Goal: Task Accomplishment & Management: Manage account settings

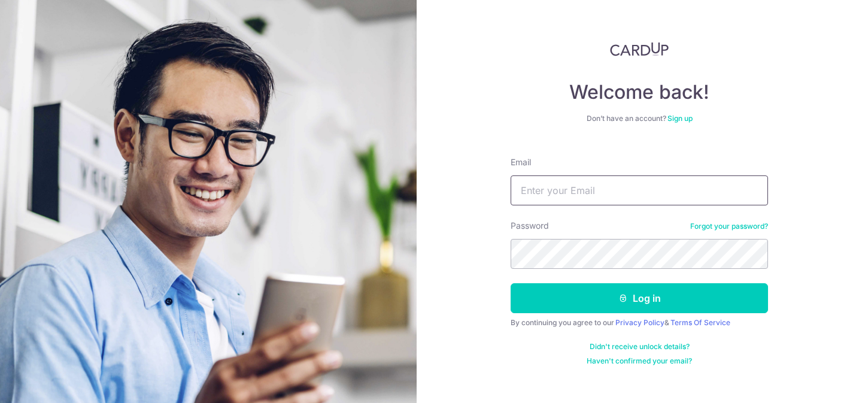
type input "[EMAIL_ADDRESS][DOMAIN_NAME]"
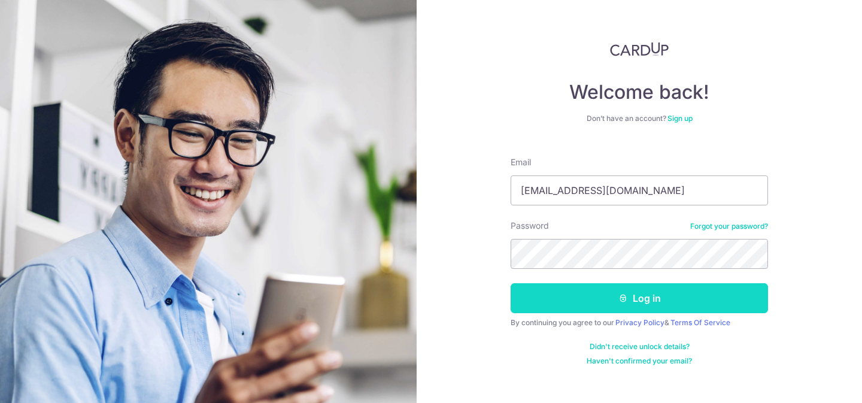
click at [621, 294] on icon "submit" at bounding box center [623, 298] width 10 height 10
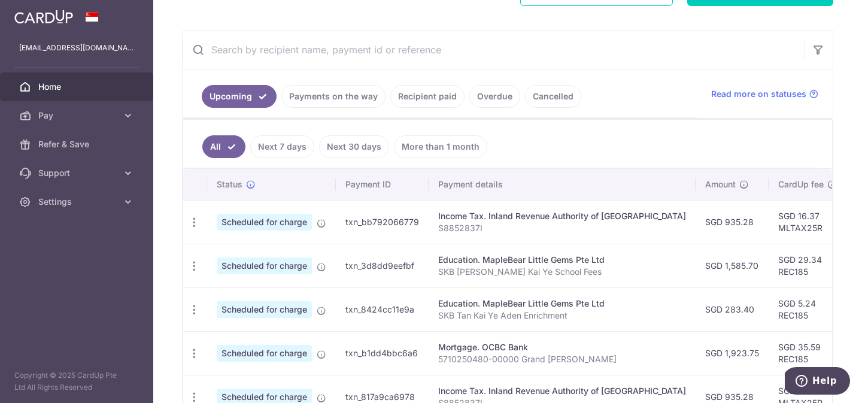
scroll to position [47, 0]
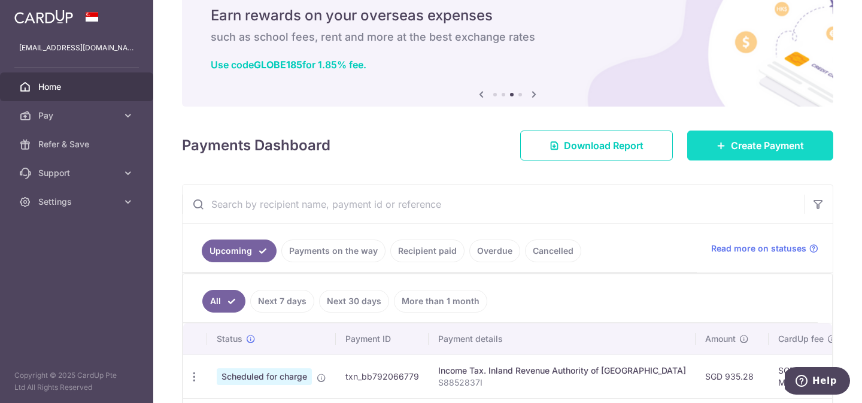
click at [693, 147] on link "Create Payment" at bounding box center [760, 146] width 146 height 30
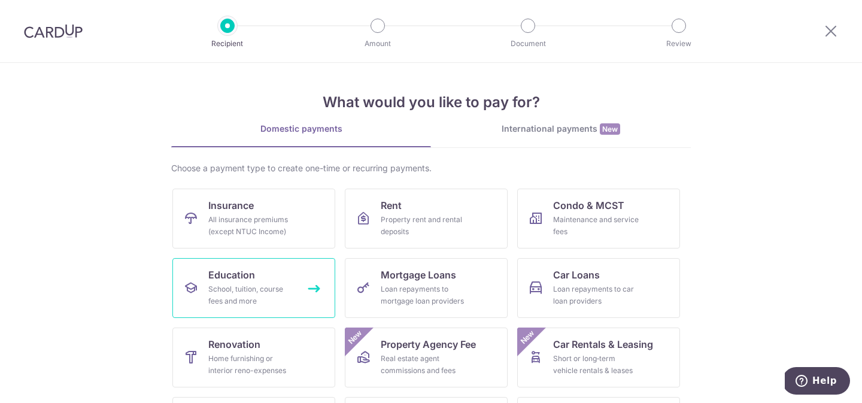
click at [242, 295] on div "School, tuition, course fees and more" at bounding box center [251, 295] width 86 height 24
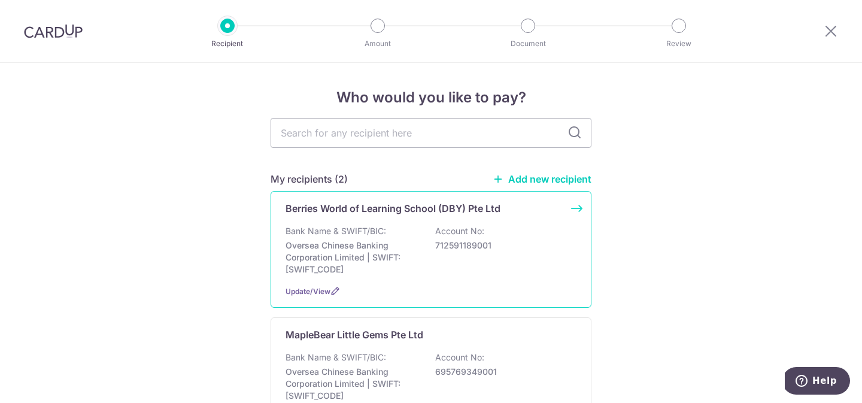
click at [320, 263] on p "Oversea Chinese Banking Corporation Limited | SWIFT: OCBCSGSGXXX" at bounding box center [353, 257] width 134 height 36
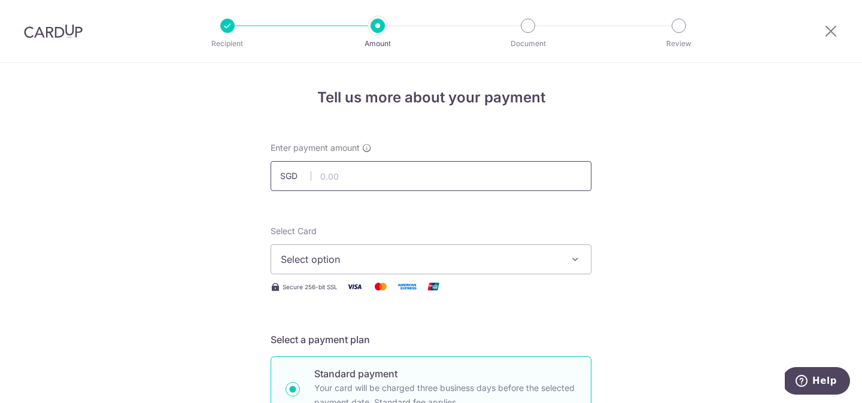
click at [379, 165] on input "text" at bounding box center [431, 176] width 321 height 30
type input "994.08"
click at [393, 260] on span "Select option" at bounding box center [420, 259] width 279 height 14
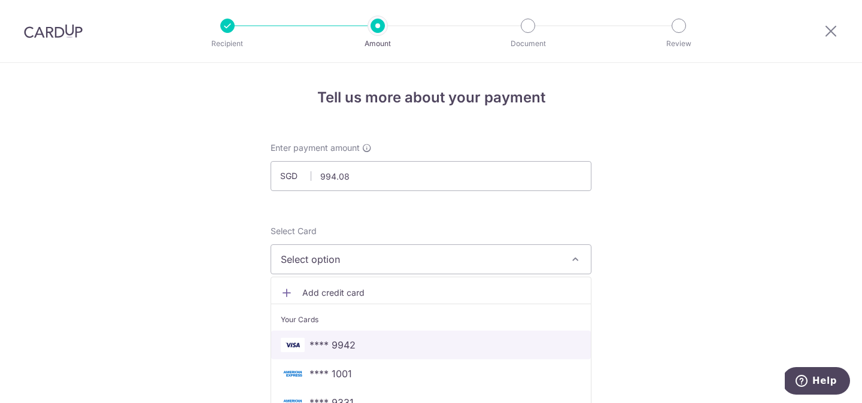
click at [373, 341] on span "**** 9942" at bounding box center [431, 345] width 301 height 14
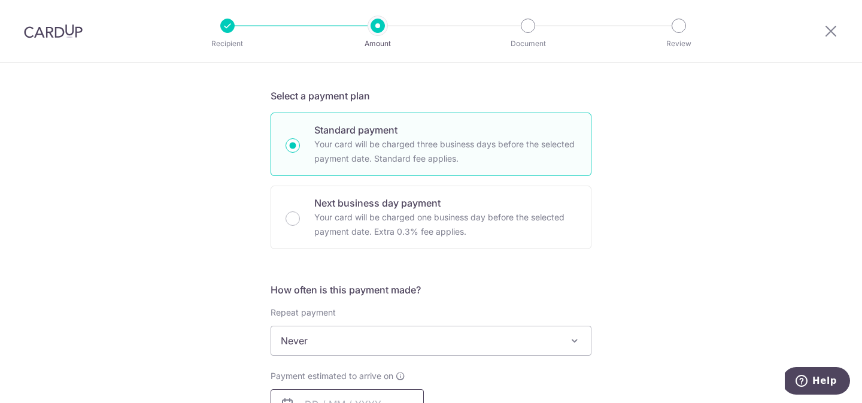
scroll to position [312, 0]
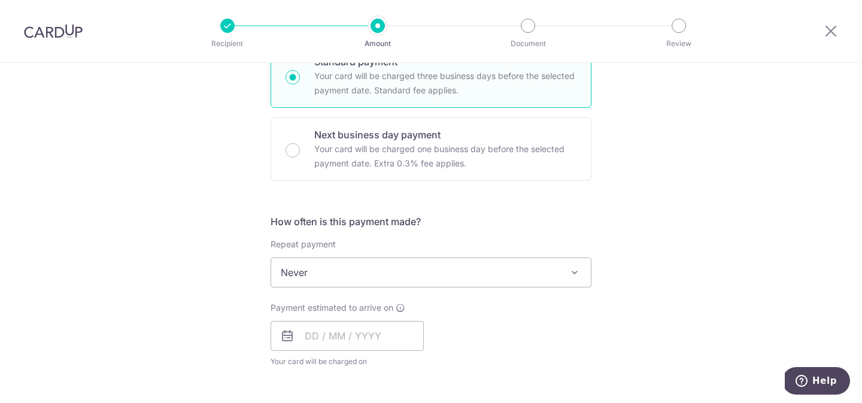
click at [351, 284] on span "Never" at bounding box center [431, 272] width 320 height 29
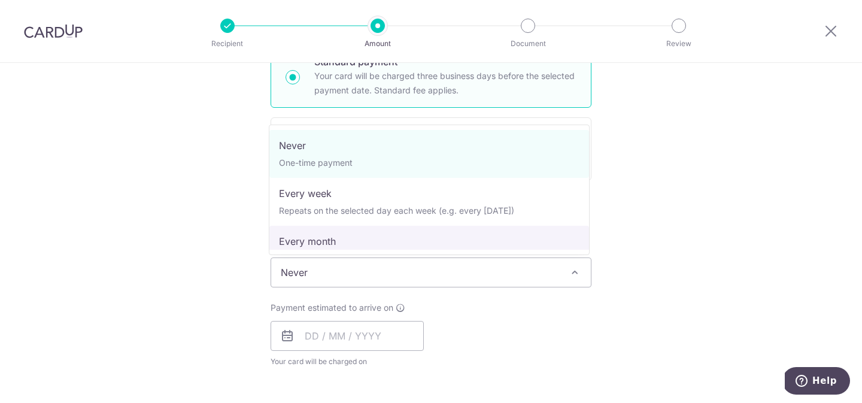
scroll to position [120, 0]
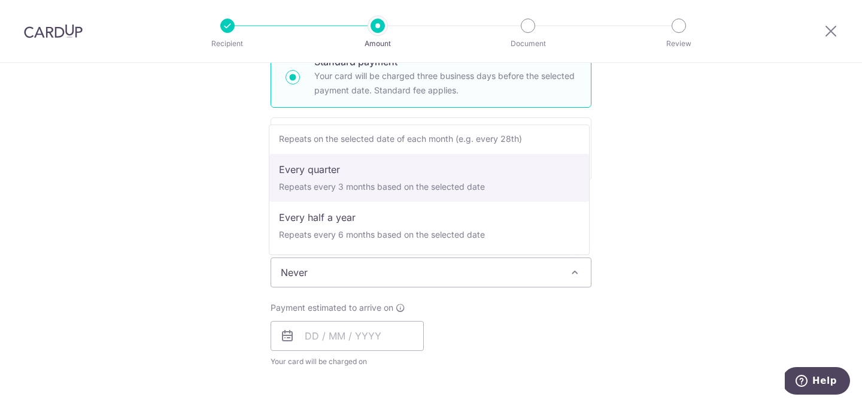
select select "4"
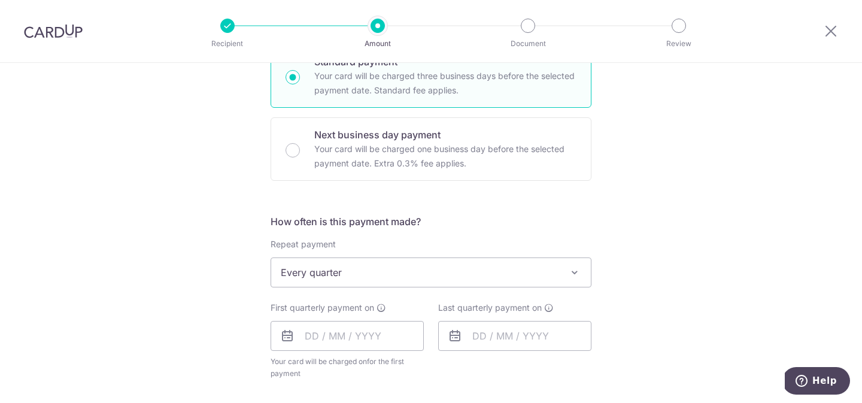
scroll to position [381, 0]
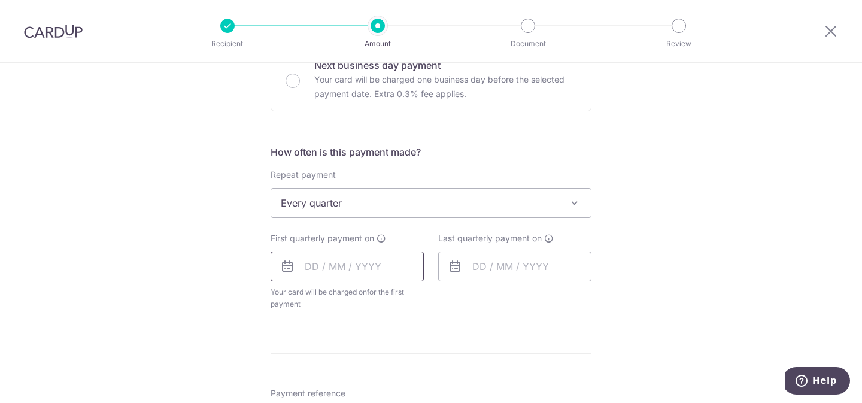
click at [357, 264] on input "text" at bounding box center [347, 266] width 153 height 30
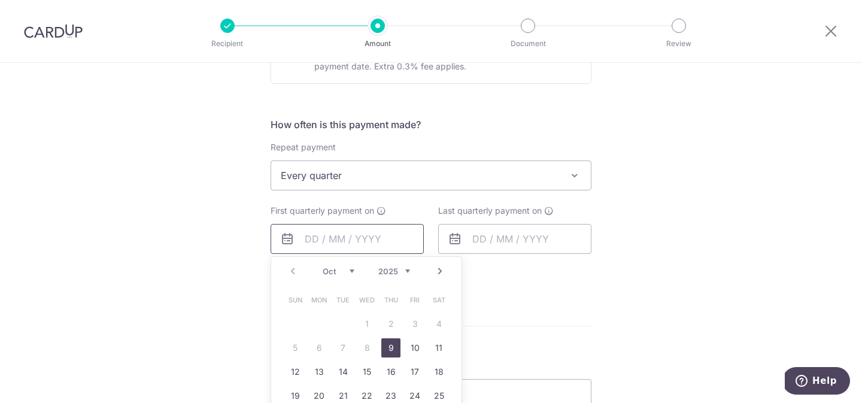
scroll to position [436, 0]
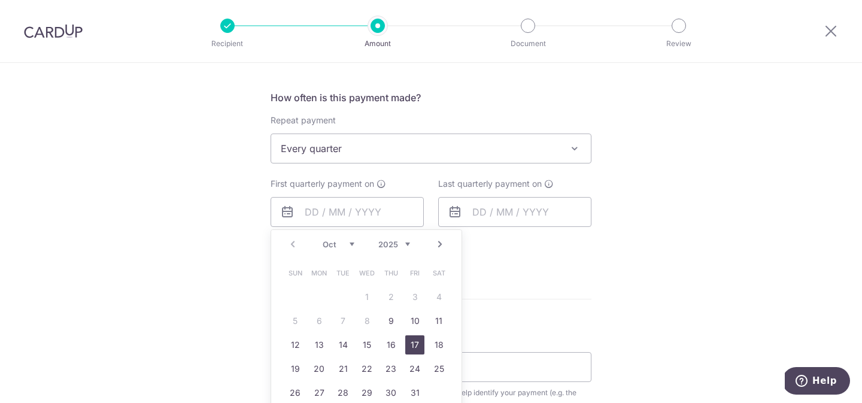
click at [405, 345] on link "17" at bounding box center [414, 344] width 19 height 19
type input "[DATE]"
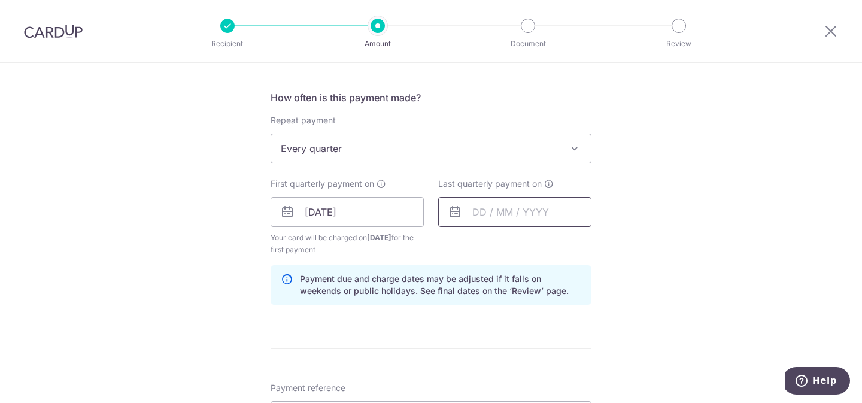
click at [489, 219] on input "text" at bounding box center [514, 212] width 153 height 30
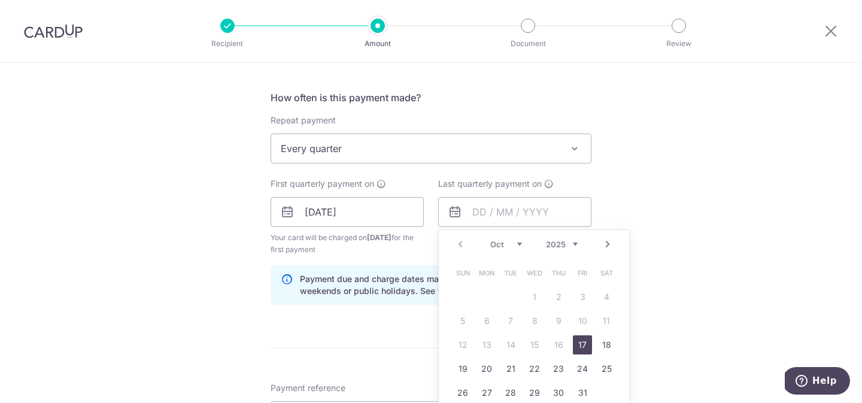
click at [604, 247] on link "Next" at bounding box center [607, 244] width 14 height 14
click at [528, 340] on link "17" at bounding box center [534, 344] width 19 height 19
type input "17/12/2025"
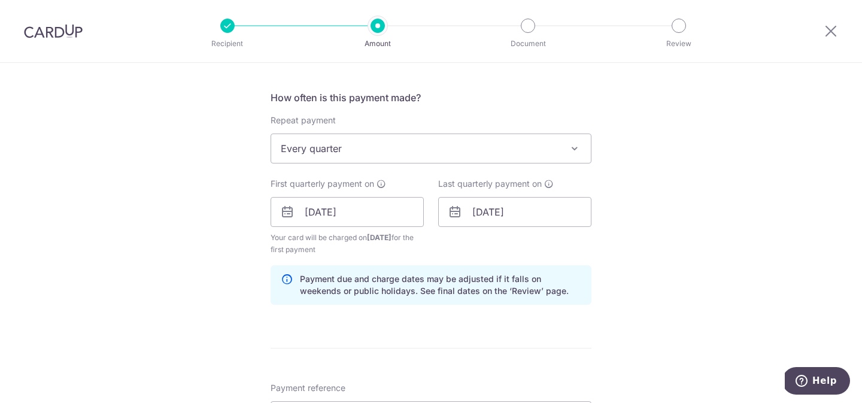
scroll to position [617, 0]
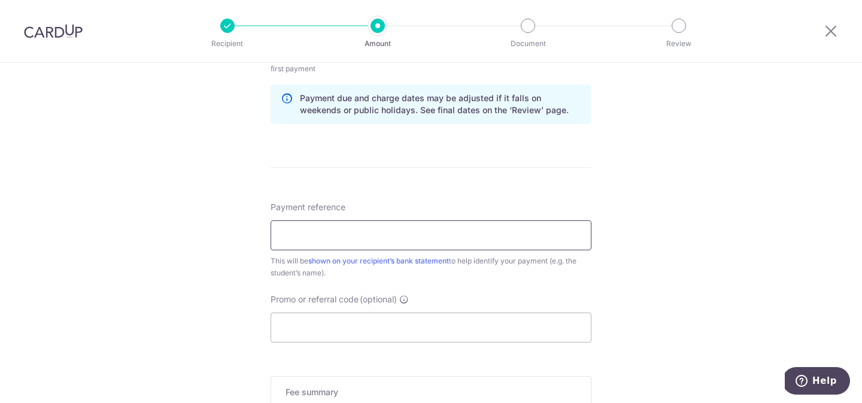
click at [517, 242] on input "Payment reference" at bounding box center [431, 235] width 321 height 30
type input "Amelia Tan Y23345"
click at [465, 321] on input "Promo or referral code (optional)" at bounding box center [431, 328] width 321 height 30
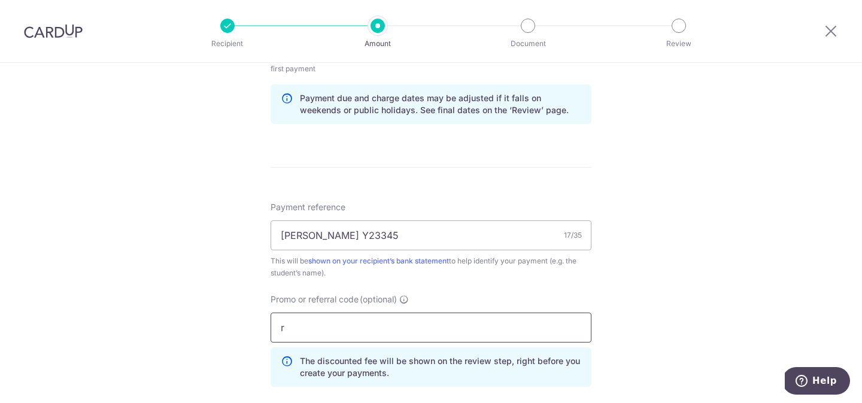
type input "rec185"
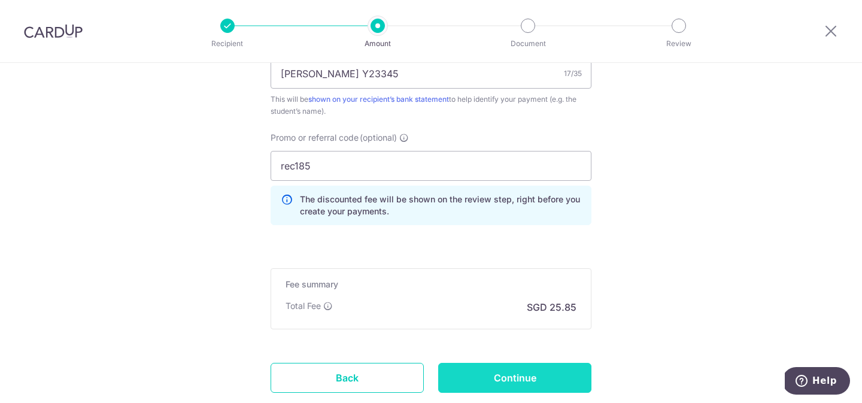
click at [508, 374] on input "Continue" at bounding box center [514, 378] width 153 height 30
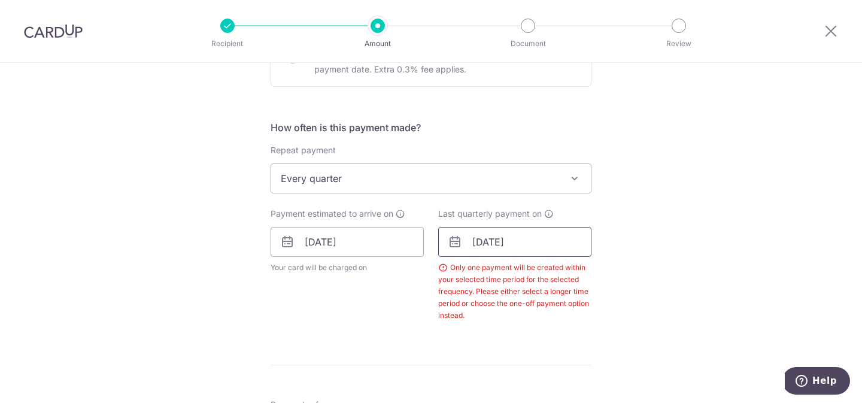
click at [504, 244] on input "[DATE]" at bounding box center [514, 242] width 153 height 30
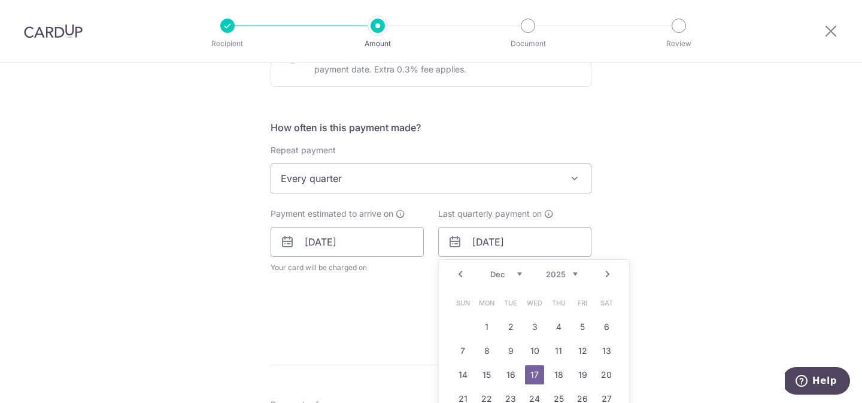
click at [611, 272] on link "Next" at bounding box center [607, 274] width 14 height 14
click at [607, 373] on link "17" at bounding box center [606, 374] width 19 height 19
type input "[DATE]"
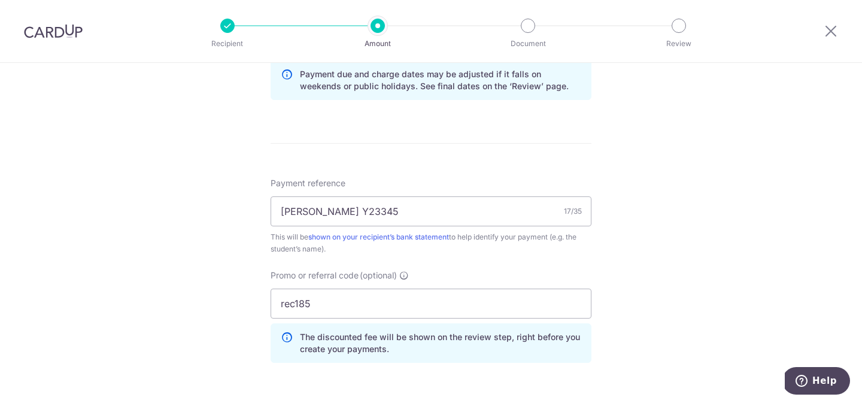
scroll to position [857, 0]
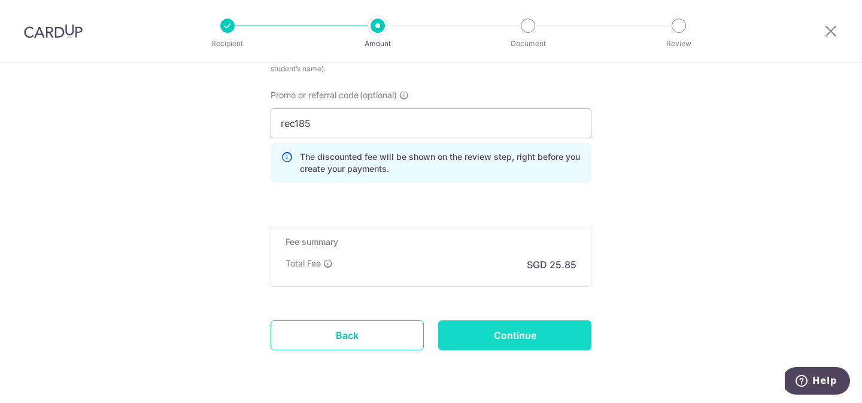
click at [549, 338] on input "Continue" at bounding box center [514, 335] width 153 height 30
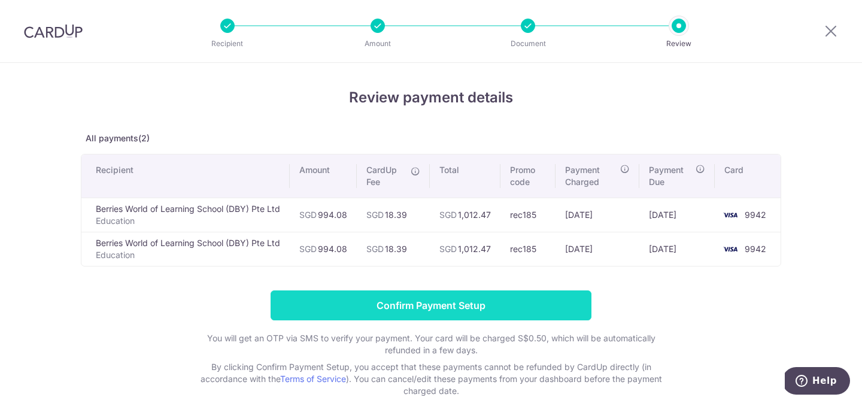
click at [536, 304] on input "Confirm Payment Setup" at bounding box center [431, 305] width 321 height 30
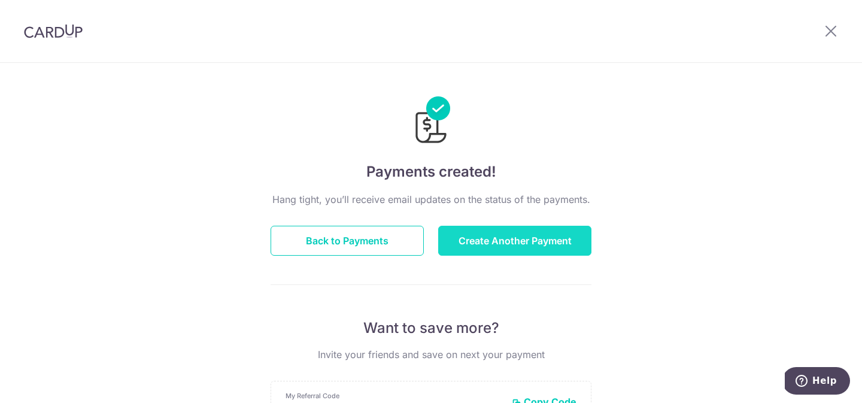
click at [527, 250] on button "Create Another Payment" at bounding box center [514, 241] width 153 height 30
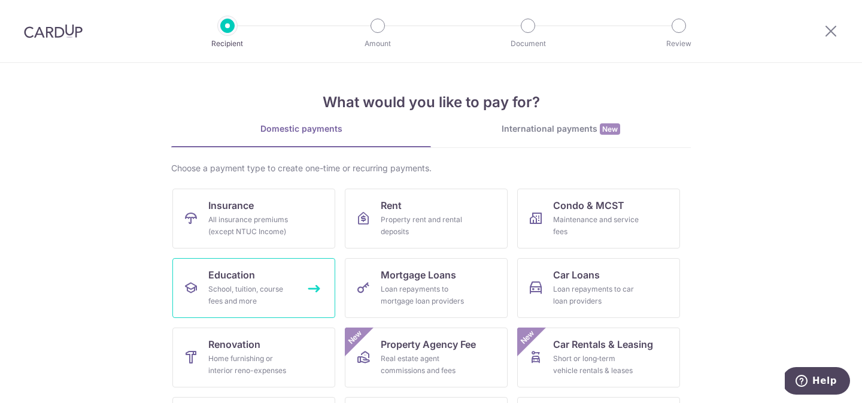
click at [296, 277] on link "Education School, tuition, course fees and more" at bounding box center [253, 288] width 163 height 60
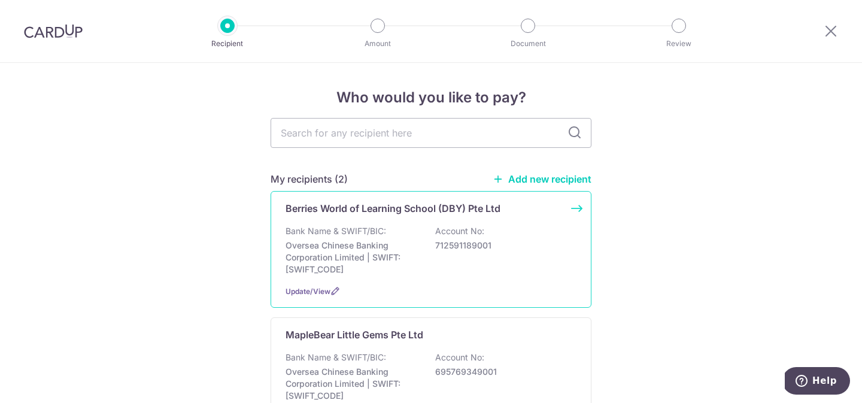
drag, startPoint x: 0, startPoint y: 0, endPoint x: 299, endPoint y: 277, distance: 408.0
click at [299, 277] on div "Berries World of Learning School (DBY) Pte Ltd Bank Name & SWIFT/BIC: Oversea C…" at bounding box center [431, 249] width 321 height 117
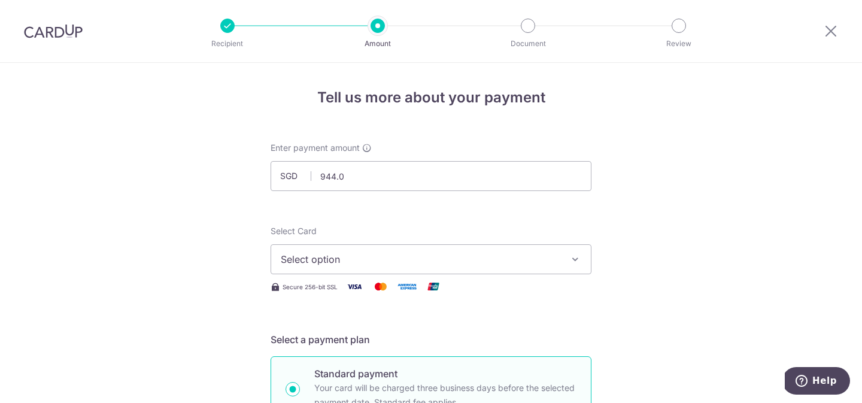
type input "944.08"
click at [323, 256] on span "Select option" at bounding box center [420, 259] width 279 height 14
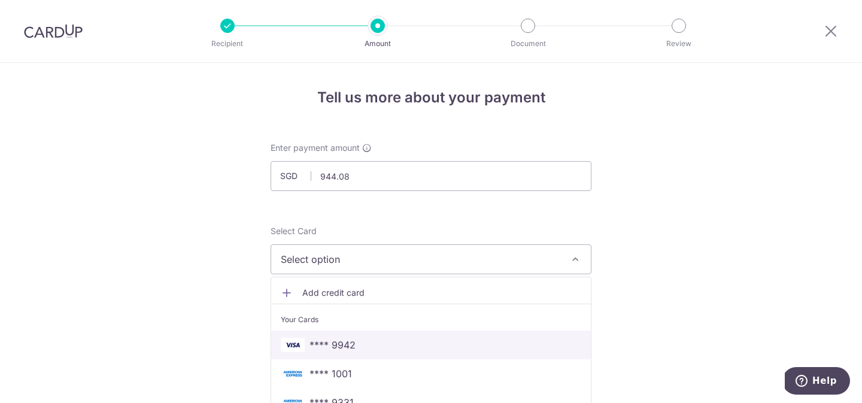
click at [344, 348] on span "**** 9942" at bounding box center [333, 345] width 46 height 14
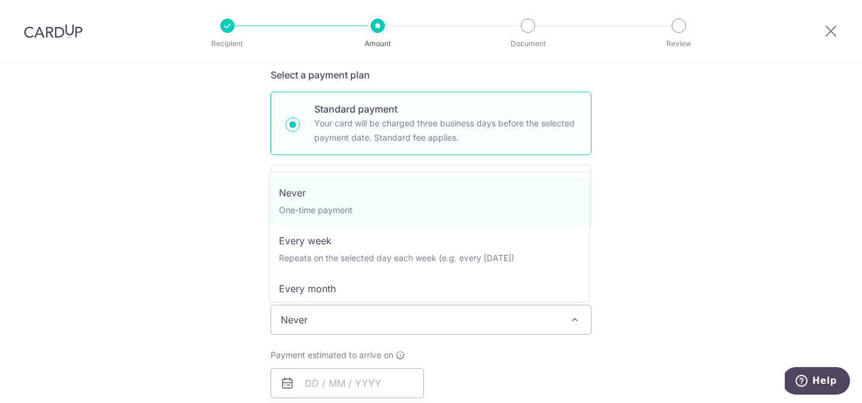
click at [335, 308] on span "Never" at bounding box center [431, 319] width 320 height 29
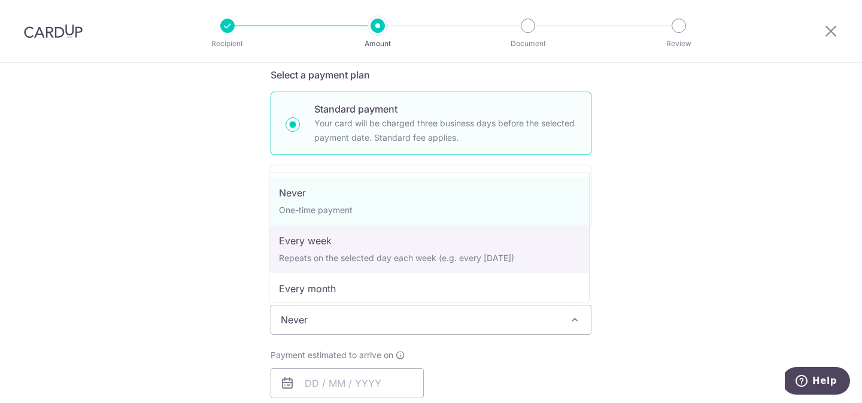
scroll to position [120, 0]
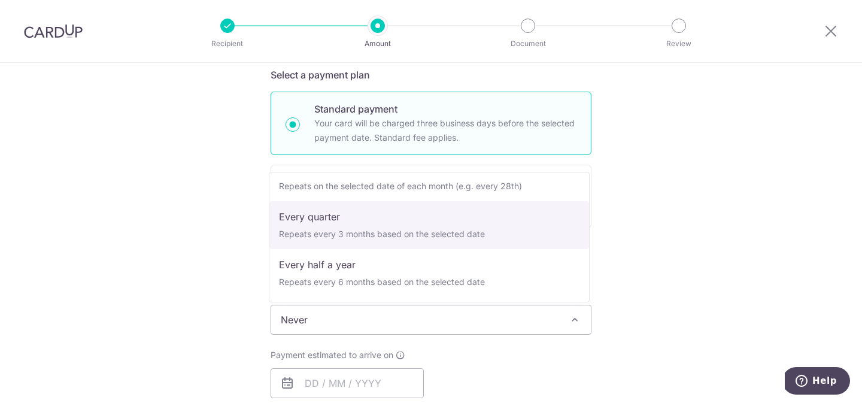
select select "4"
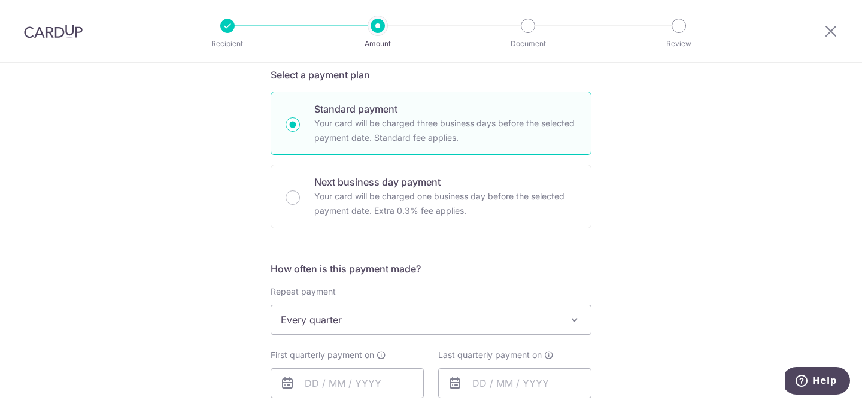
scroll to position [405, 0]
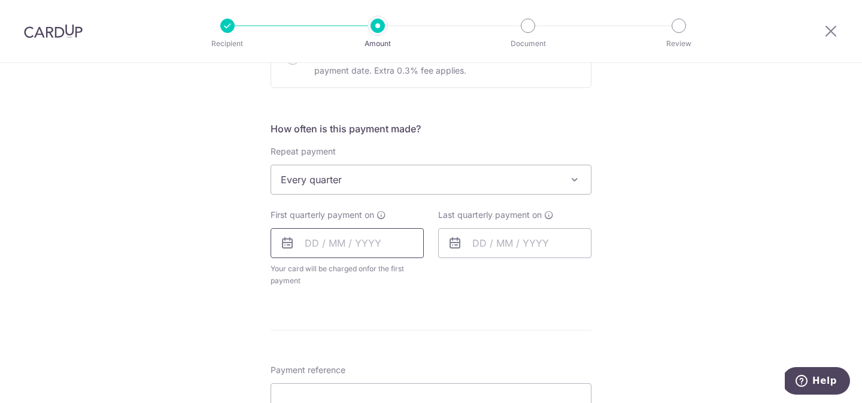
click at [375, 248] on input "text" at bounding box center [347, 243] width 153 height 30
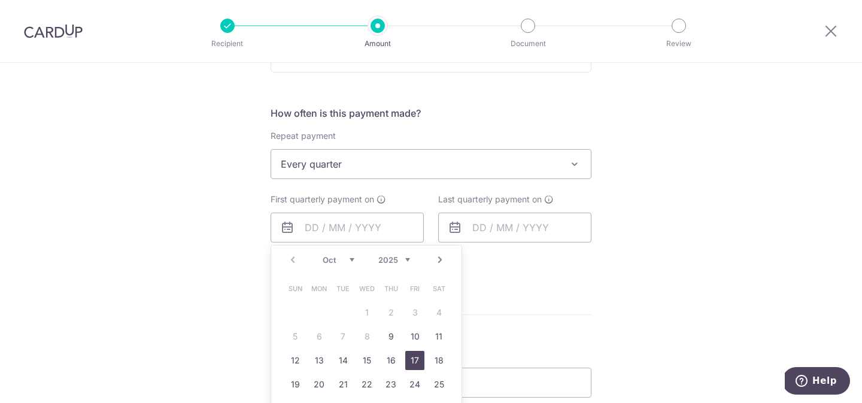
click at [409, 353] on link "17" at bounding box center [414, 360] width 19 height 19
type input "[DATE]"
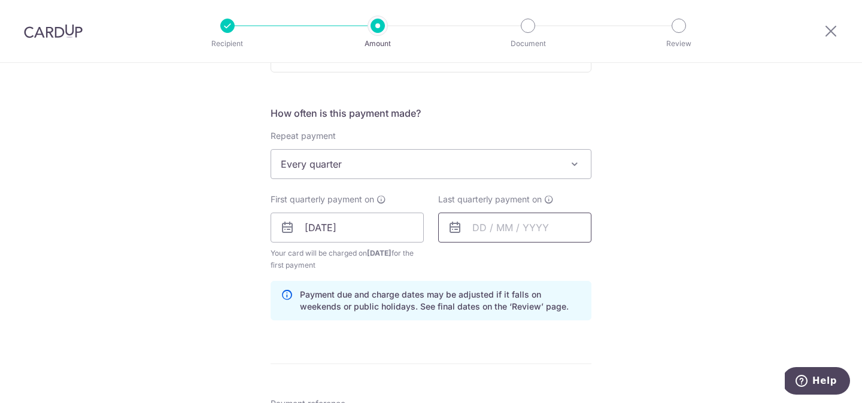
click at [514, 230] on input "text" at bounding box center [514, 228] width 153 height 30
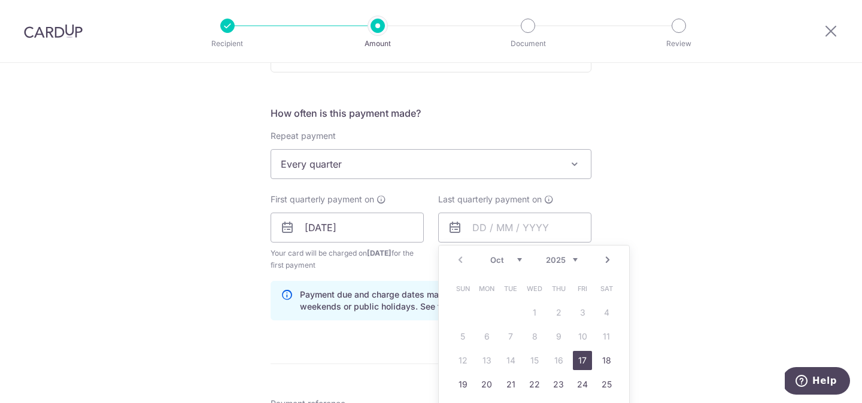
click at [606, 257] on link "Next" at bounding box center [607, 260] width 14 height 14
click at [602, 363] on link "17" at bounding box center [606, 360] width 19 height 19
type input "17/01/2026"
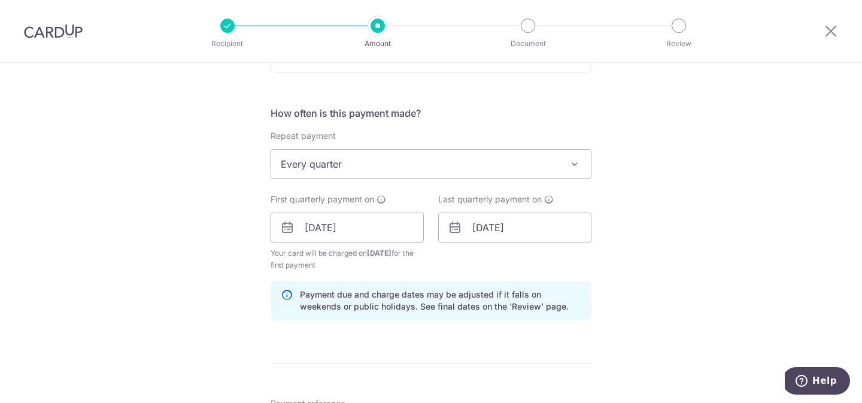
scroll to position [575, 0]
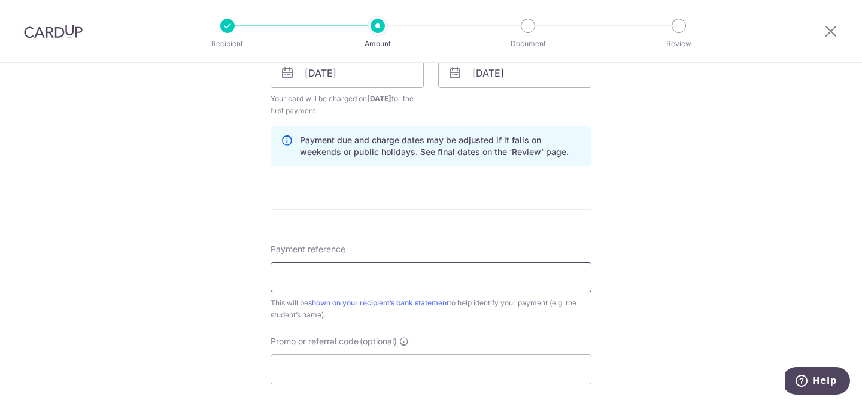
click at [488, 283] on input "Payment reference" at bounding box center [431, 277] width 321 height 30
type input "[PERSON_NAME] Y23346 91383514"
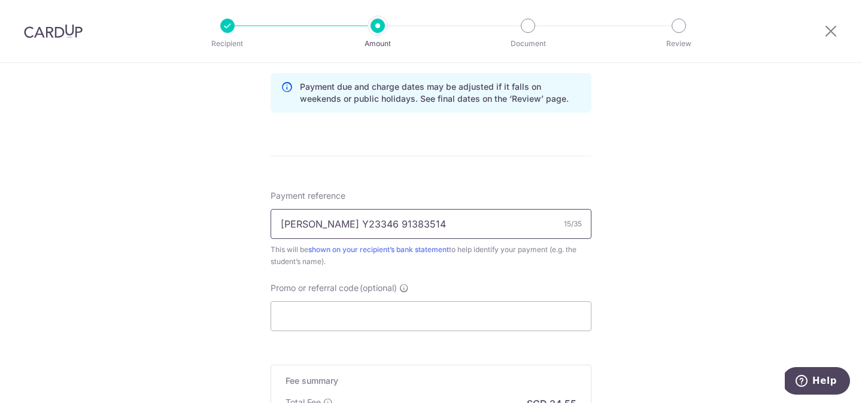
scroll to position [685, 0]
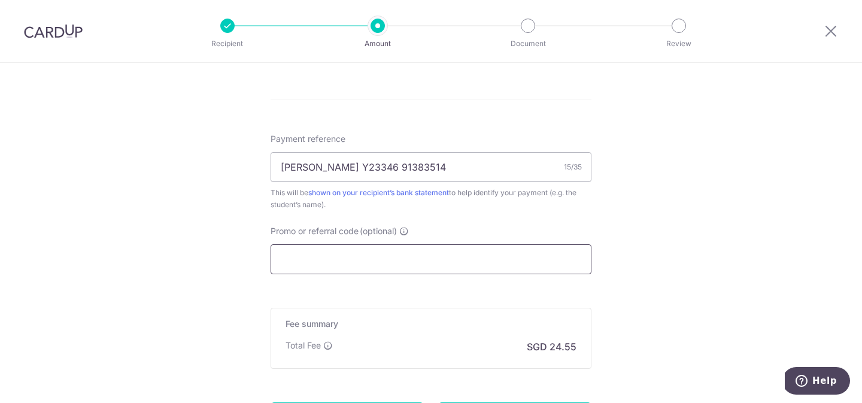
click at [378, 248] on input "Promo or referral code (optional)" at bounding box center [431, 259] width 321 height 30
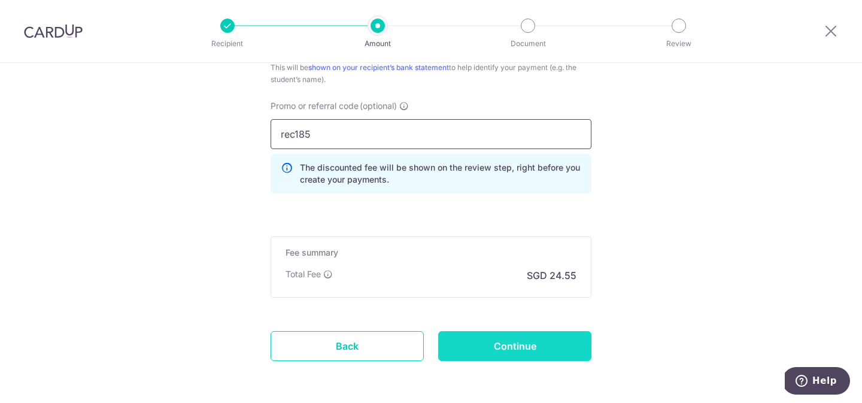
scroll to position [817, 0]
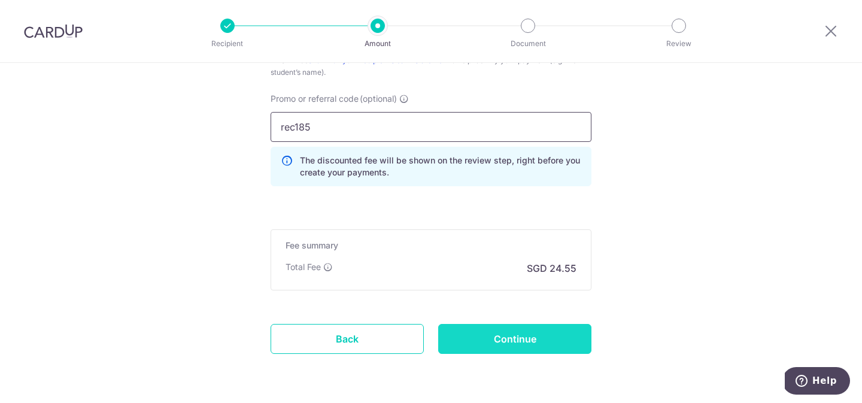
type input "rec185"
click at [474, 338] on input "Continue" at bounding box center [514, 339] width 153 height 30
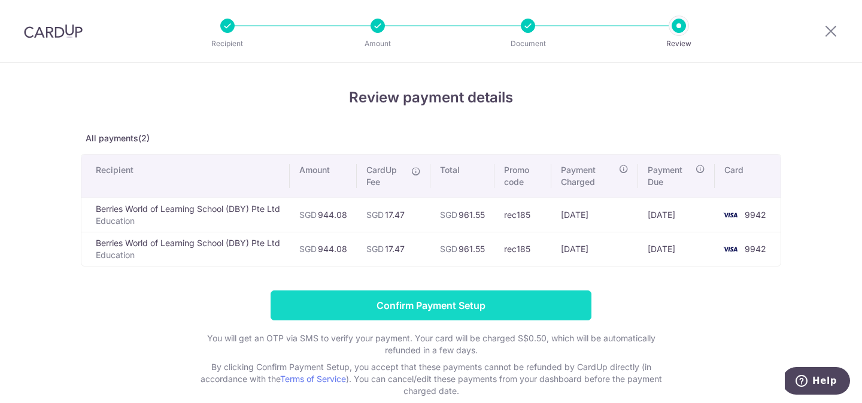
click at [468, 293] on input "Confirm Payment Setup" at bounding box center [431, 305] width 321 height 30
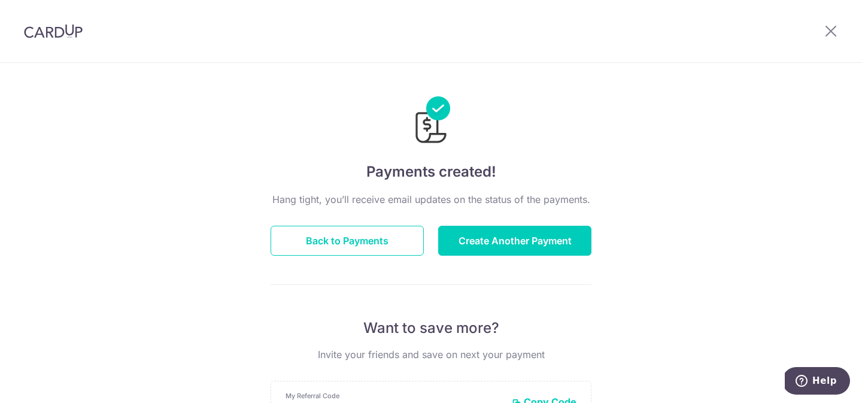
scroll to position [15, 0]
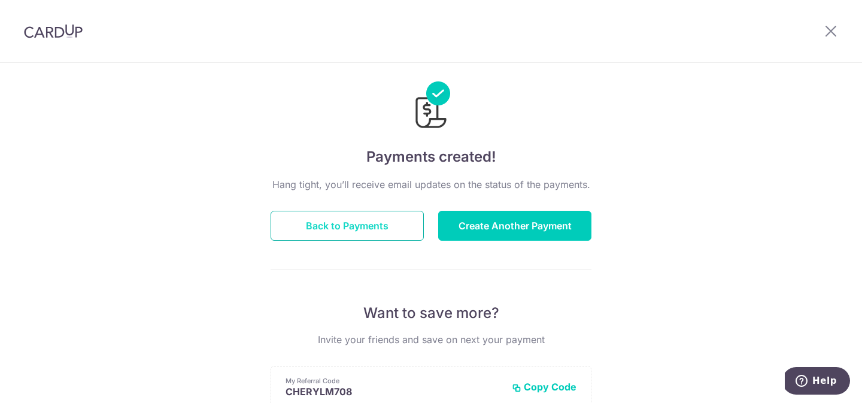
click at [374, 230] on button "Back to Payments" at bounding box center [347, 226] width 153 height 30
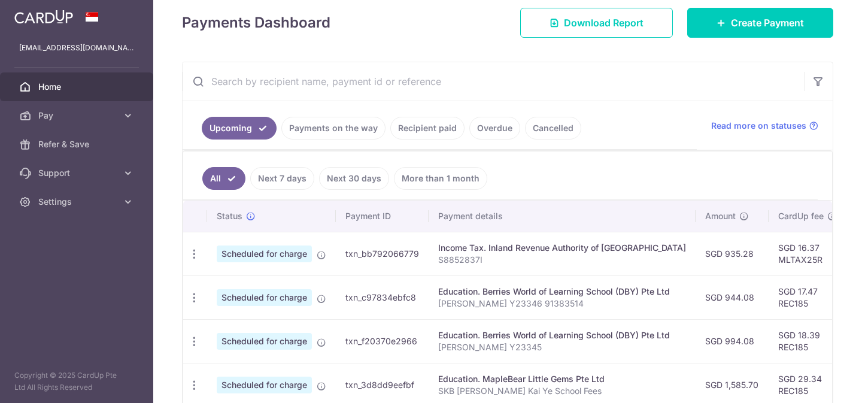
scroll to position [303, 0]
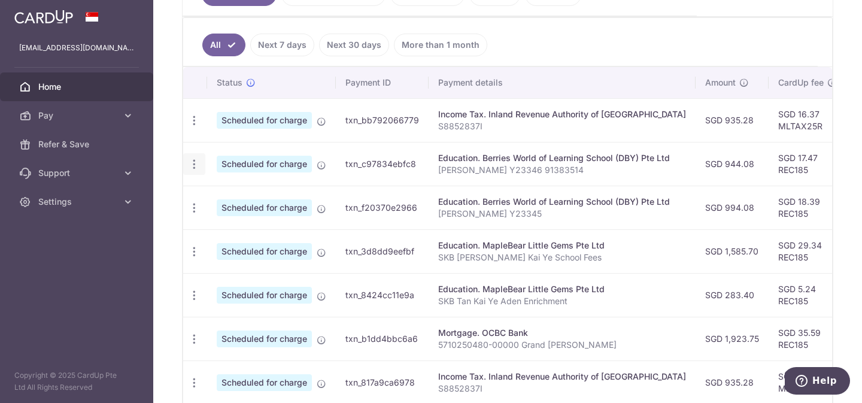
click at [190, 165] on icon "button" at bounding box center [194, 164] width 13 height 13
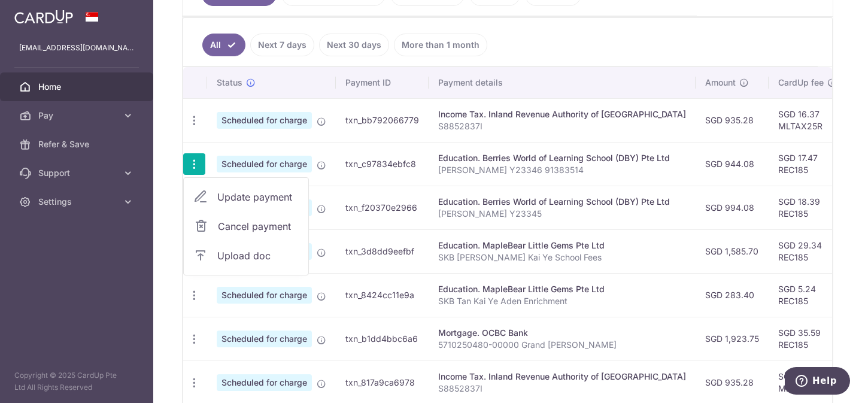
click at [208, 198] on link "Update payment" at bounding box center [246, 197] width 125 height 29
radio input "true"
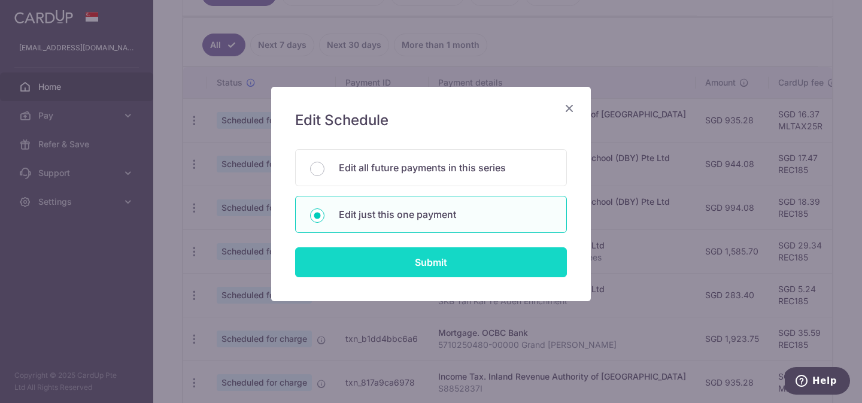
click at [448, 254] on input "Submit" at bounding box center [431, 262] width 272 height 30
radio input "true"
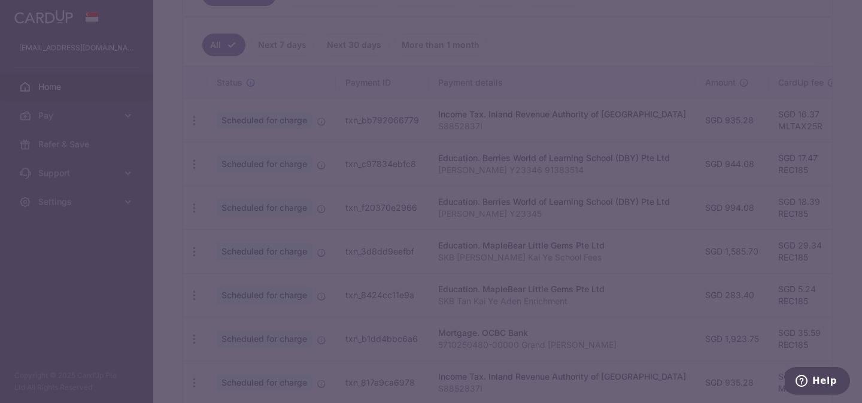
type input "944.08"
type input "[DATE]"
type input "[PERSON_NAME] Y23346 91383514"
type input "REC185"
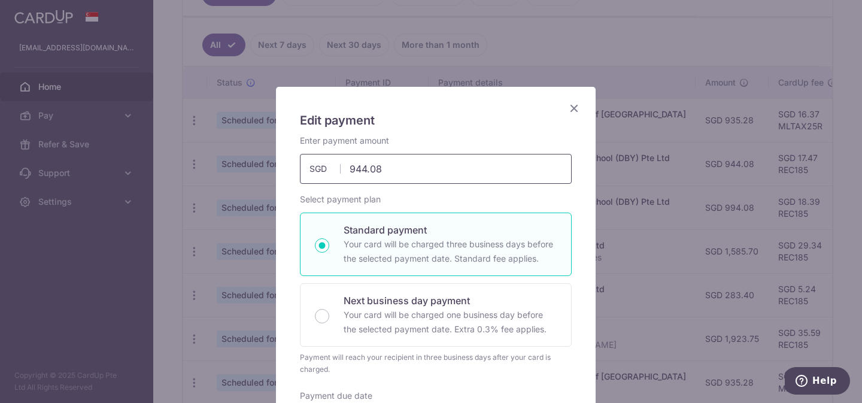
click at [358, 166] on input "944.08" at bounding box center [436, 169] width 272 height 30
type input "994.08"
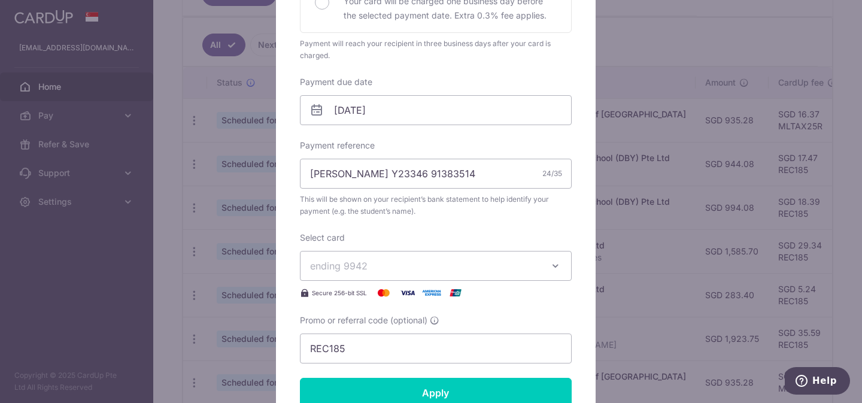
scroll to position [468, 0]
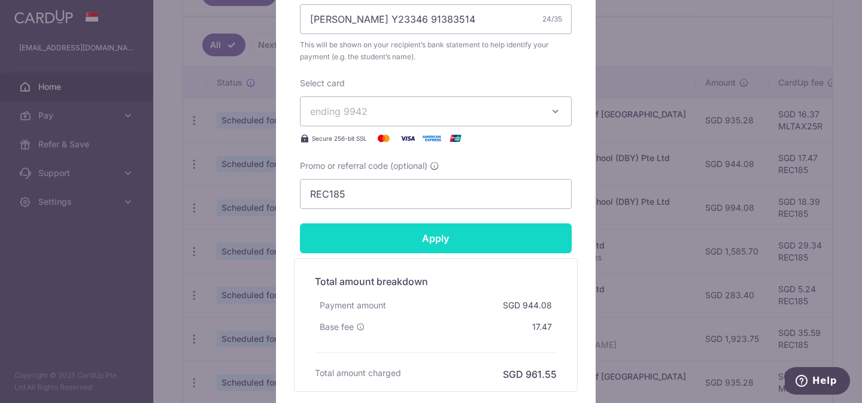
click at [433, 235] on input "Apply" at bounding box center [436, 238] width 272 height 30
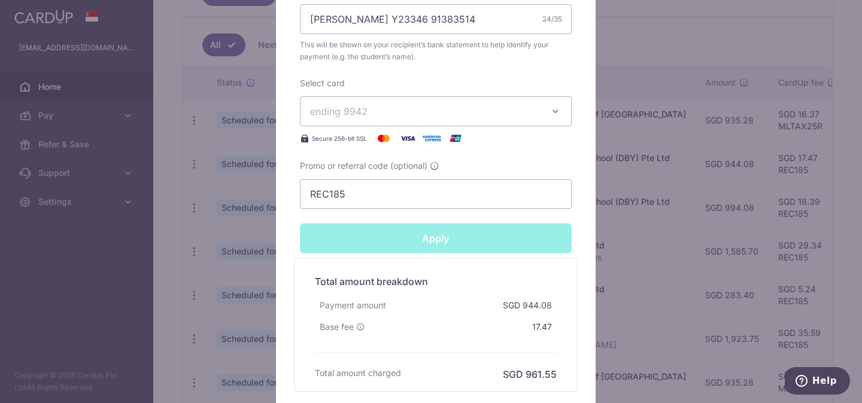
type input "Successfully Applied"
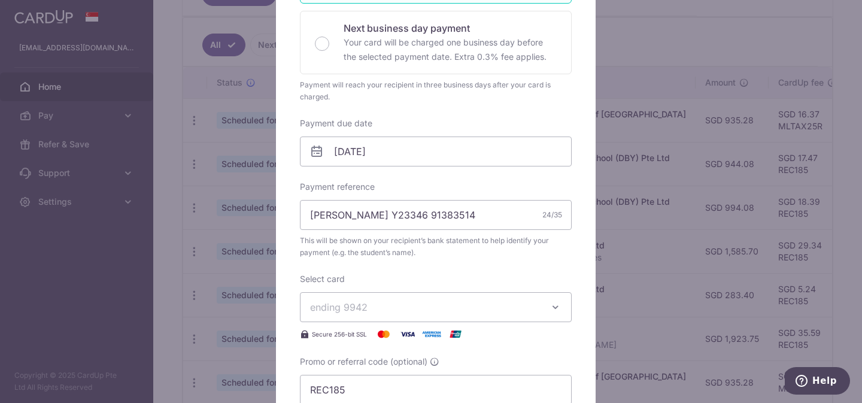
scroll to position [41, 0]
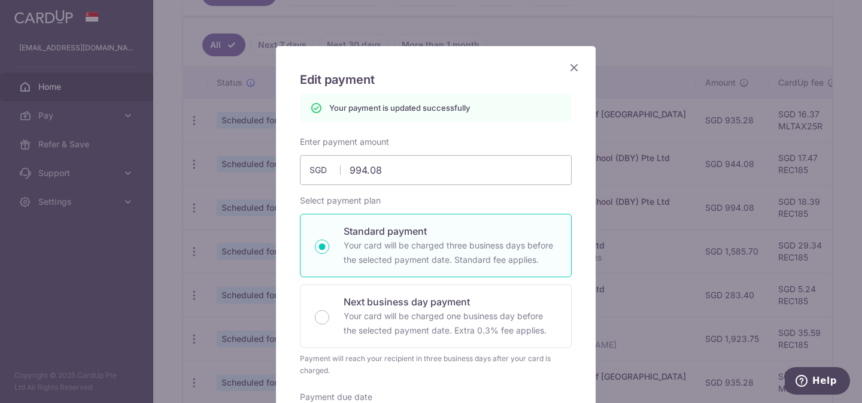
click at [569, 67] on icon "Close" at bounding box center [574, 67] width 14 height 15
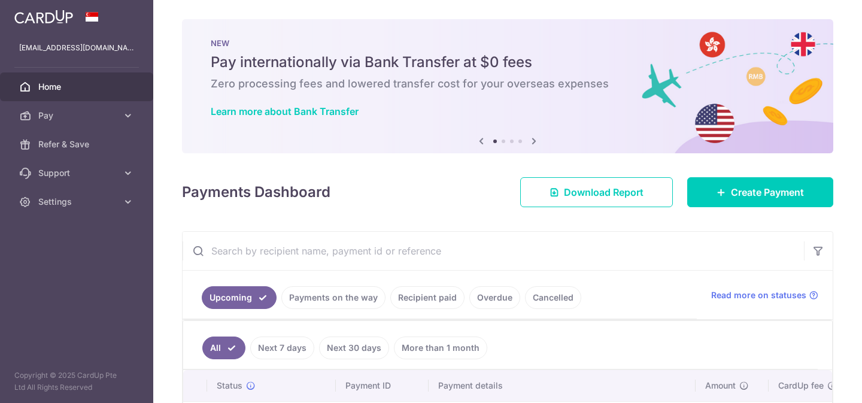
scroll to position [273, 0]
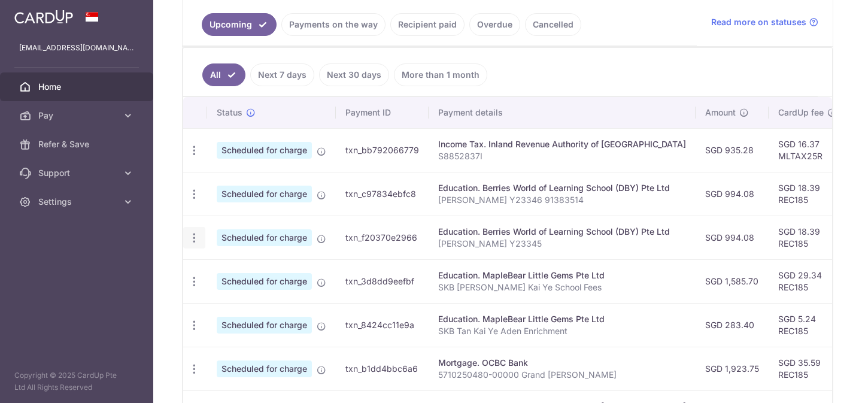
click at [198, 232] on icon "button" at bounding box center [194, 238] width 13 height 13
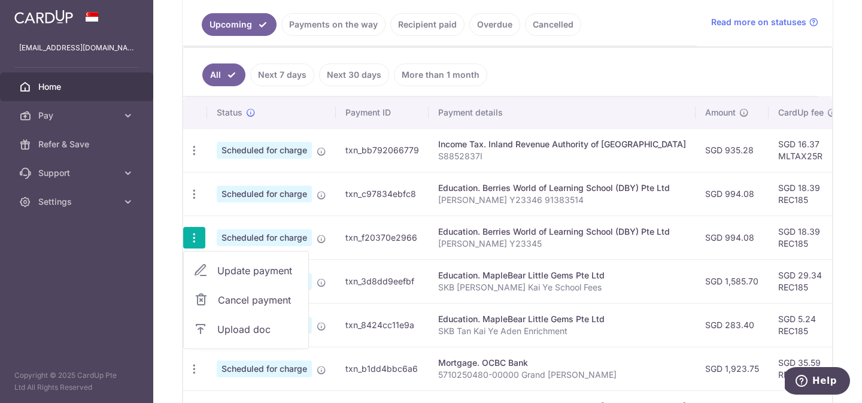
click at [208, 265] on link "Update payment" at bounding box center [246, 270] width 125 height 29
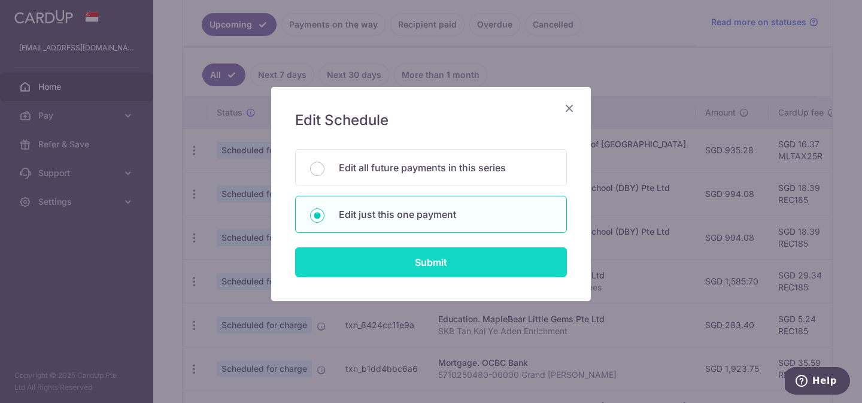
click at [393, 259] on input "Submit" at bounding box center [431, 262] width 272 height 30
radio input "true"
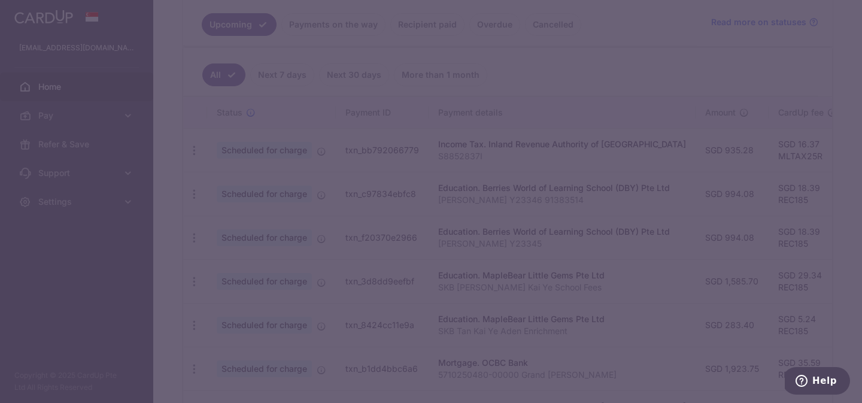
type input "994.08"
type input "[DATE]"
type input "[PERSON_NAME] Y23345"
type input "REC185"
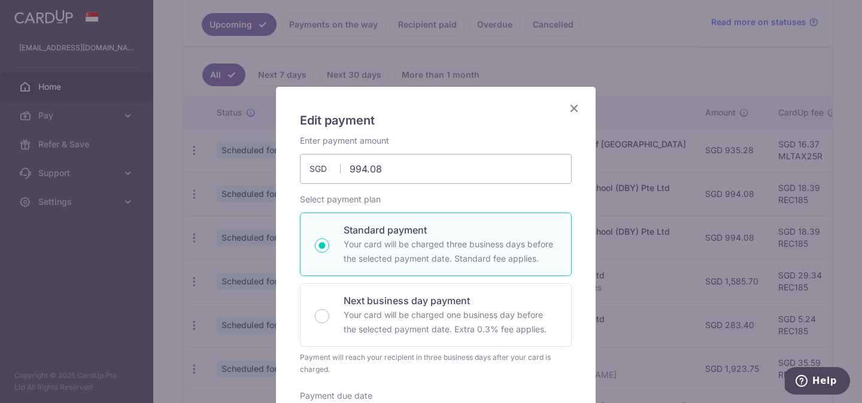
scroll to position [220, 0]
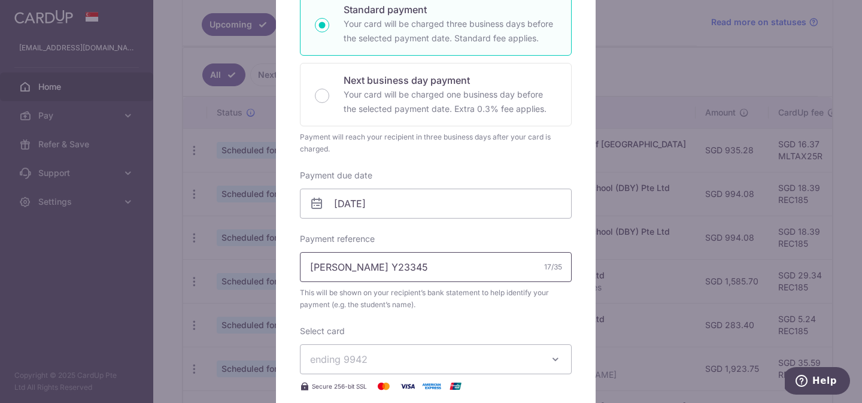
click at [436, 258] on input "[PERSON_NAME] Y23345" at bounding box center [436, 267] width 272 height 30
click at [436, 268] on input "[PERSON_NAME] Y23345" at bounding box center [436, 267] width 272 height 30
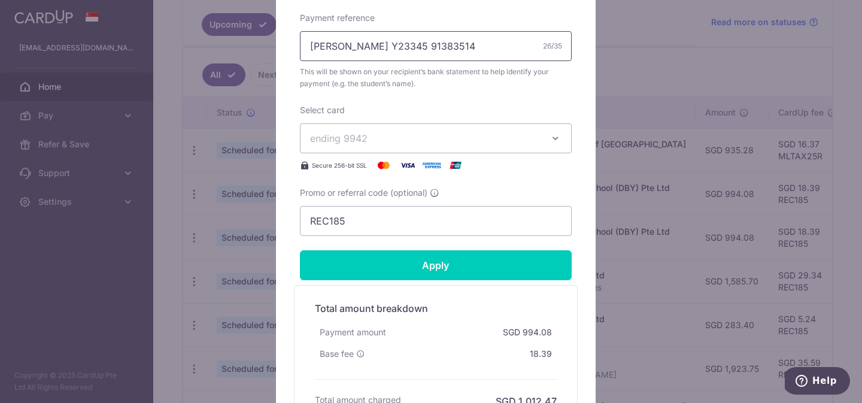
type input "Amelia Tan Y23345 91383514"
click at [435, 282] on form "By clicking apply, you will make changes to all payments to Berries World of Le…" at bounding box center [436, 55] width 272 height 725
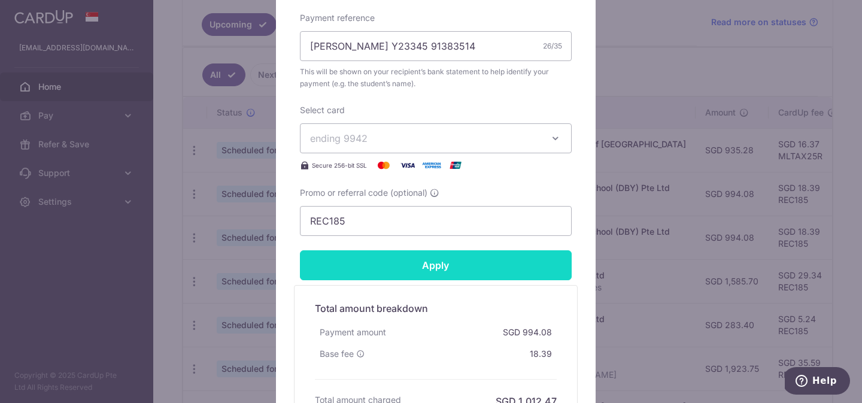
click at [433, 269] on input "Apply" at bounding box center [436, 265] width 272 height 30
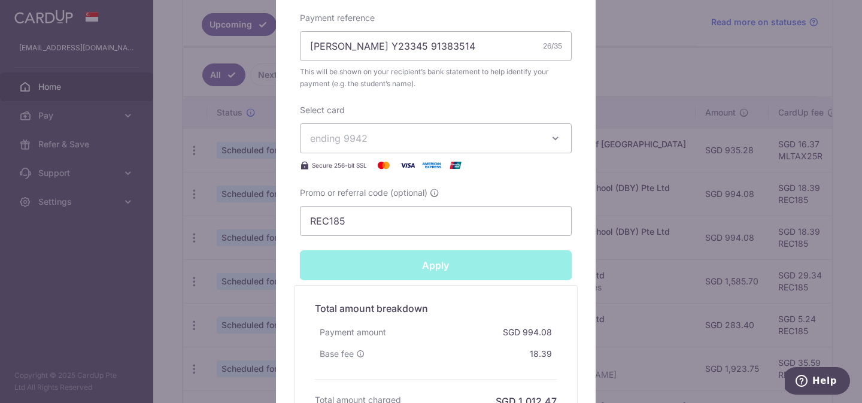
type input "Successfully Applied"
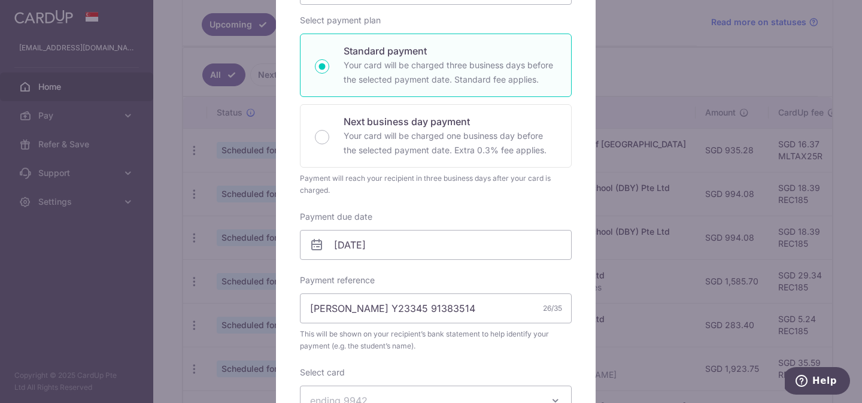
scroll to position [0, 0]
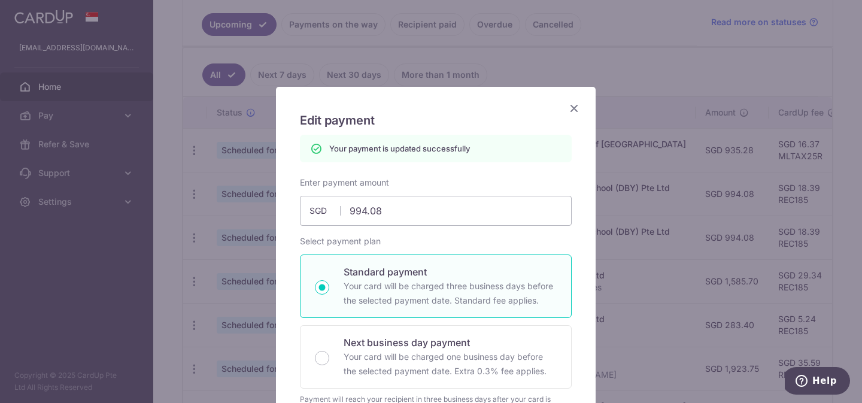
click at [571, 105] on icon "Close" at bounding box center [574, 108] width 14 height 15
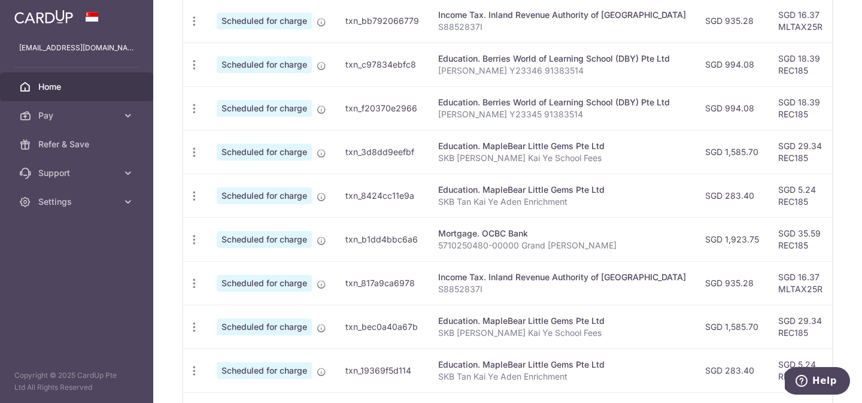
scroll to position [522, 0]
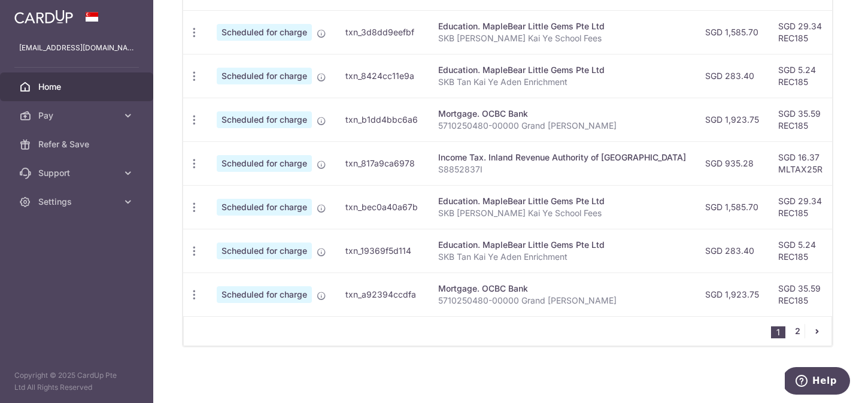
click at [790, 336] on link "2" at bounding box center [797, 331] width 14 height 14
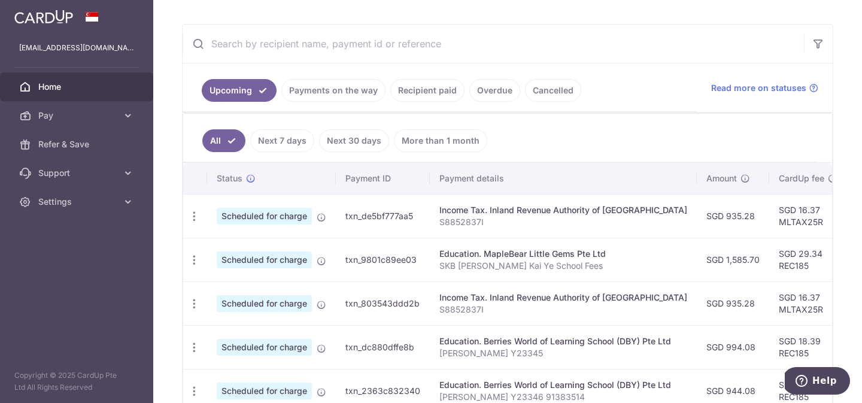
scroll to position [278, 0]
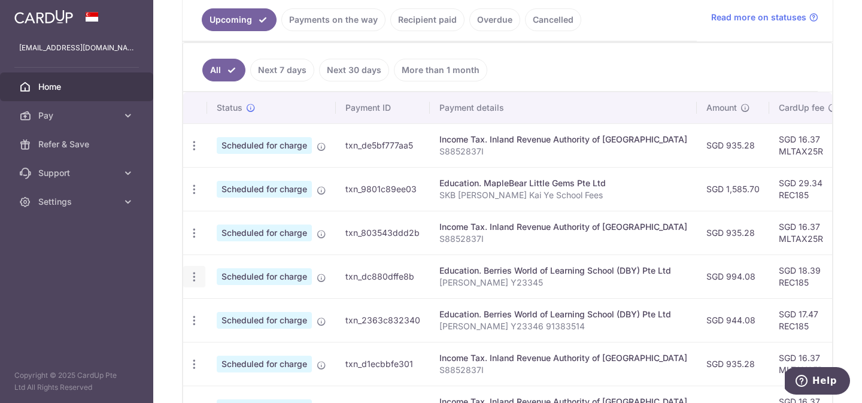
click at [193, 279] on icon "button" at bounding box center [194, 277] width 13 height 13
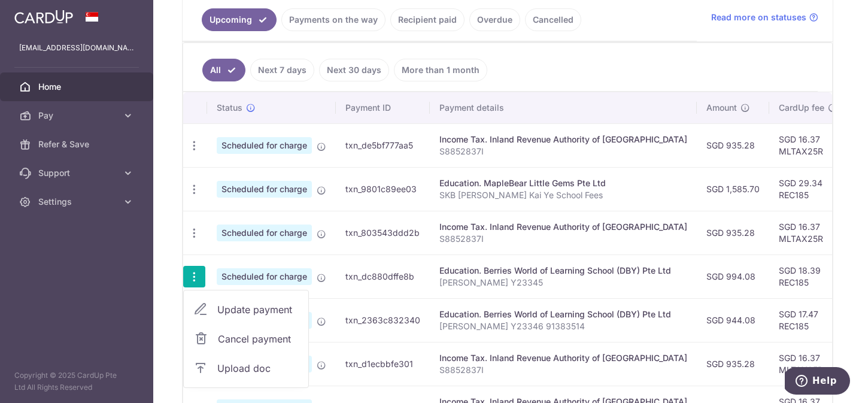
click at [214, 305] on link "Update payment" at bounding box center [246, 309] width 125 height 29
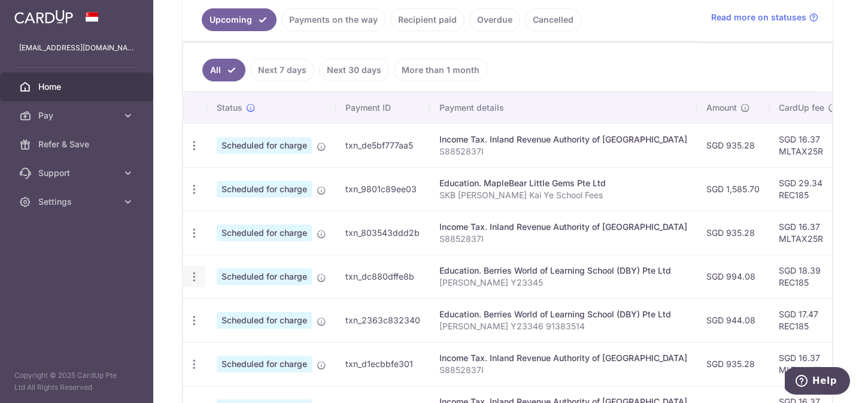
radio input "true"
type input "994.08"
type input "17/01/2026"
type input "Amelia Tan Y23345"
type input "REC185"
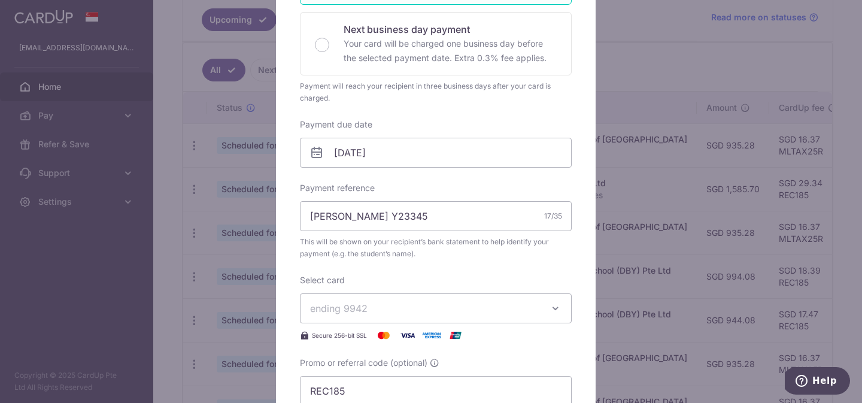
scroll to position [0, 0]
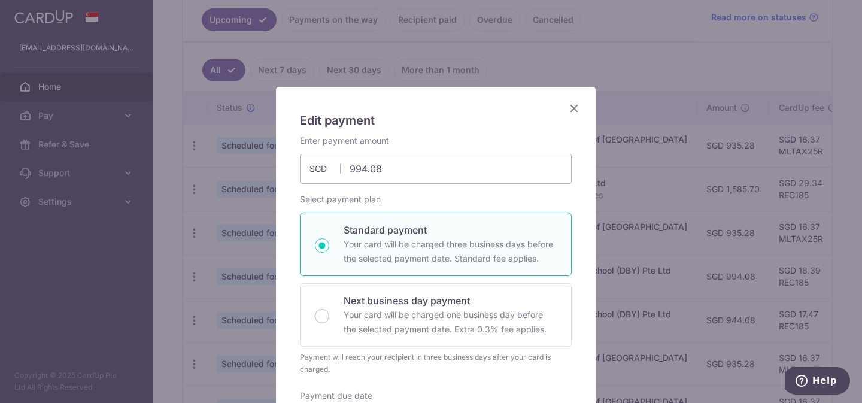
click at [571, 107] on icon "Close" at bounding box center [574, 108] width 14 height 15
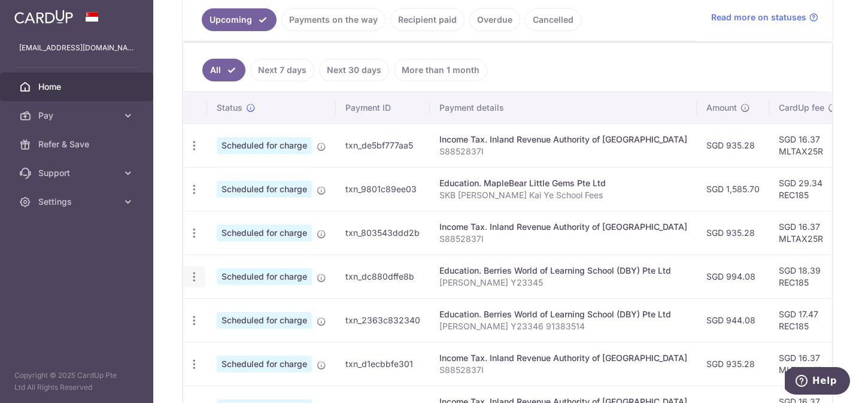
click at [194, 272] on icon "button" at bounding box center [194, 277] width 13 height 13
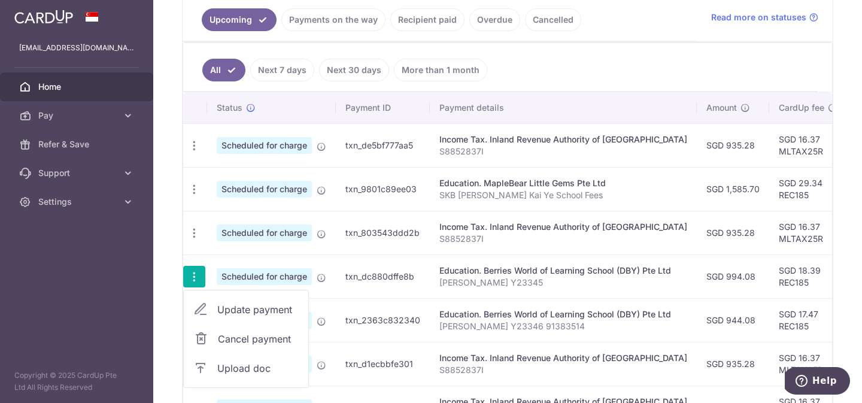
click at [214, 332] on link "Cancel payment" at bounding box center [246, 339] width 125 height 30
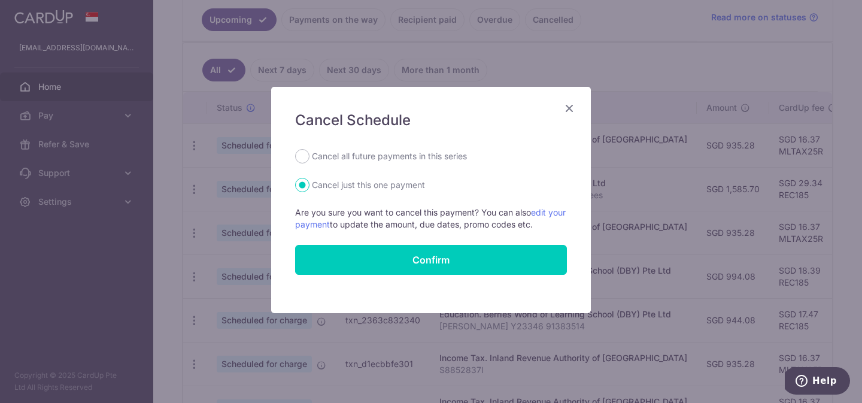
click at [461, 251] on button "Confirm" at bounding box center [431, 260] width 272 height 30
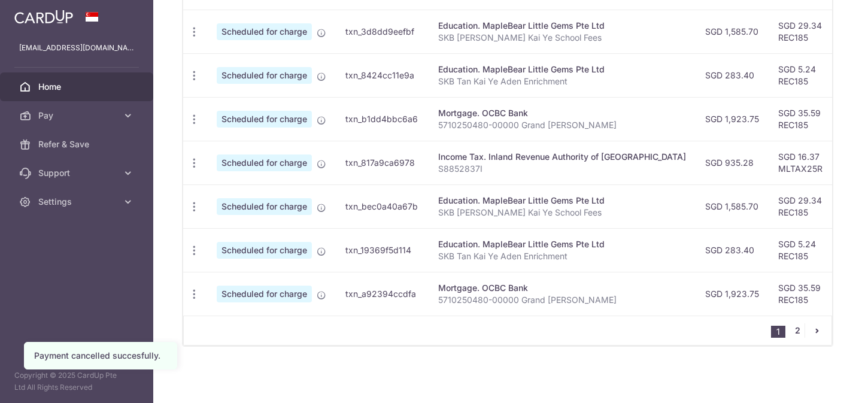
click at [796, 327] on link "2" at bounding box center [797, 330] width 14 height 14
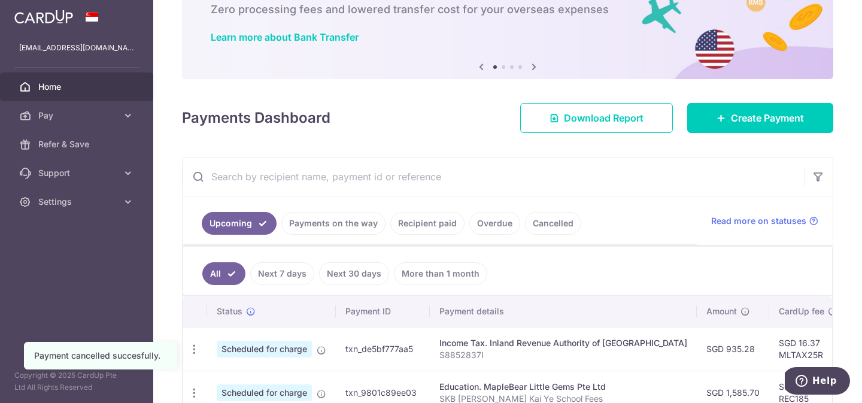
scroll to position [348, 0]
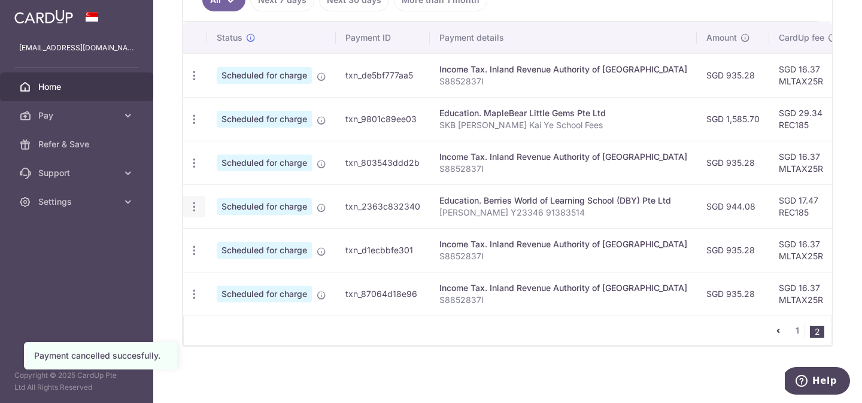
click at [194, 205] on icon "button" at bounding box center [194, 207] width 13 height 13
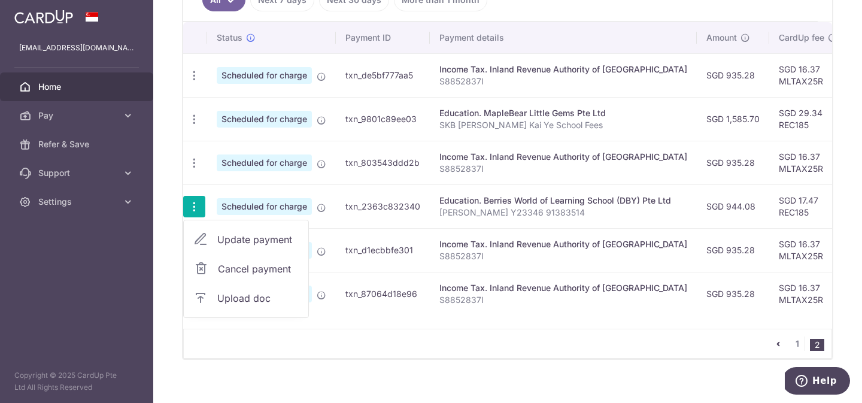
click at [216, 262] on link "Cancel payment" at bounding box center [246, 269] width 125 height 30
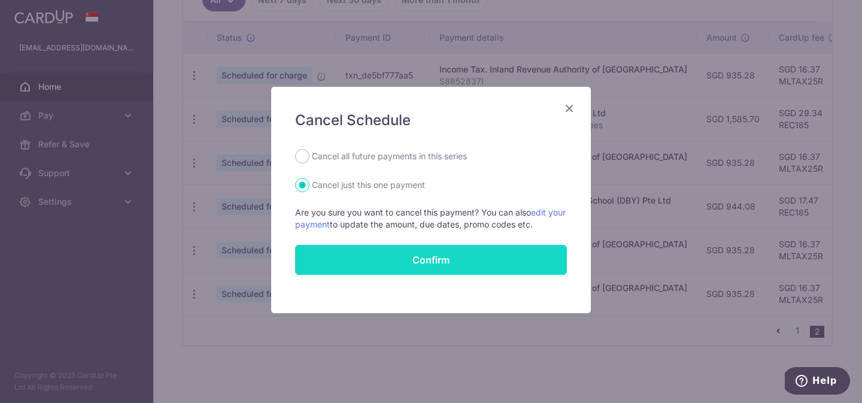
click at [430, 265] on button "Confirm" at bounding box center [431, 260] width 272 height 30
